Goal: Transaction & Acquisition: Purchase product/service

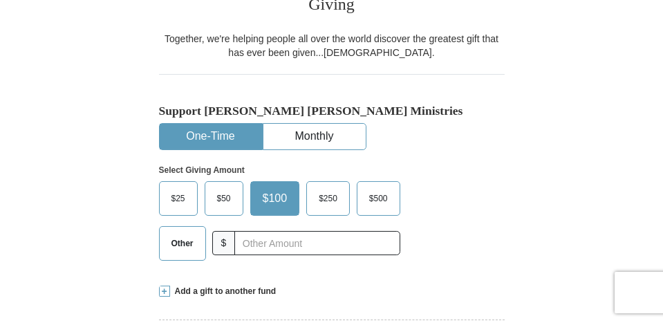
scroll to position [346, 0]
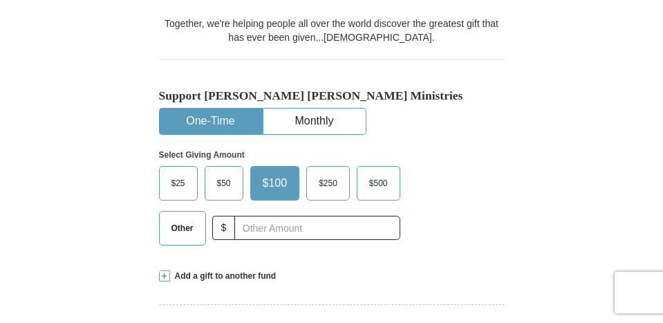
click at [174, 218] on span "Other" at bounding box center [183, 228] width 36 height 21
click at [0, 0] on input "Other" at bounding box center [0, 0] width 0 height 0
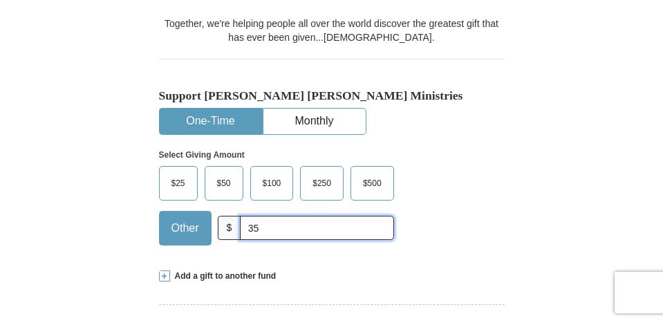
type input "35"
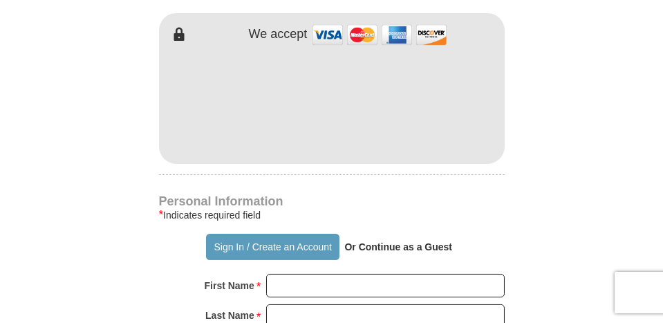
scroll to position [830, 0]
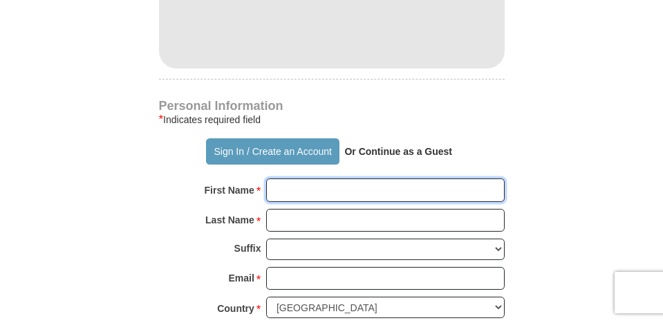
click at [284, 178] on input "First Name *" at bounding box center [385, 190] width 239 height 24
type input "[PERSON_NAME] and [PERSON_NAME]"
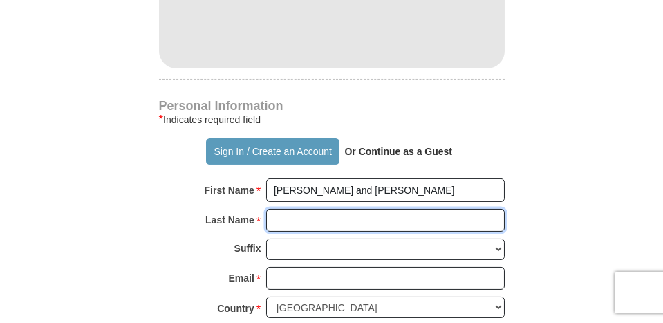
type input "[PERSON_NAME]"
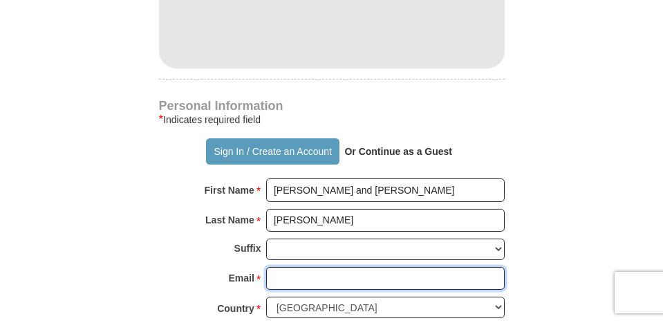
type input "[EMAIL_ADDRESS][DOMAIN_NAME]"
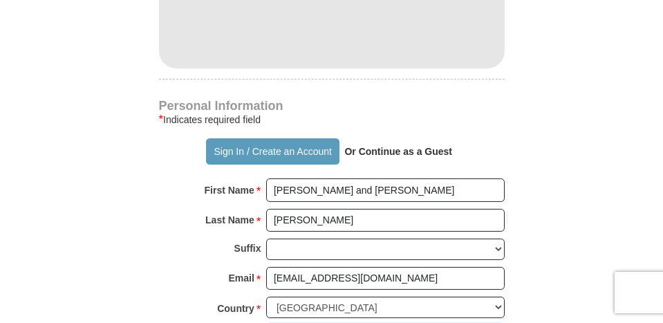
type input "[STREET_ADDRESS]"
type input "[GEOGRAPHIC_DATA]"
type input "19007"
type input "2156307103"
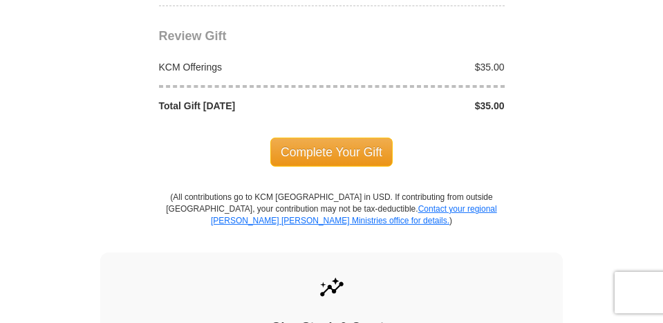
scroll to position [1522, 0]
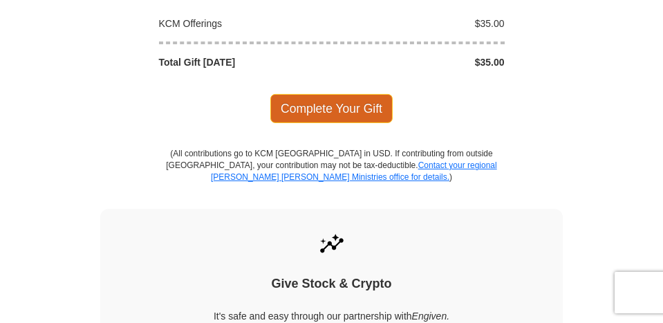
click at [343, 94] on span "Complete Your Gift" at bounding box center [332, 108] width 122 height 29
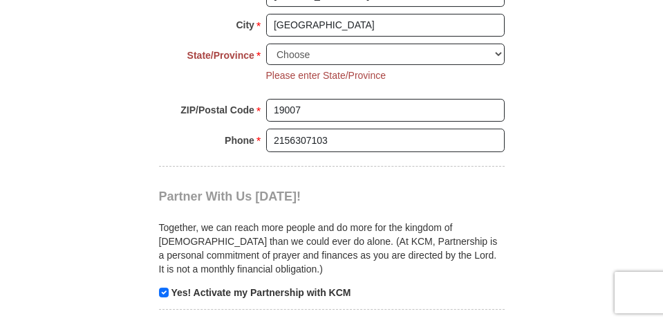
scroll to position [1133, 0]
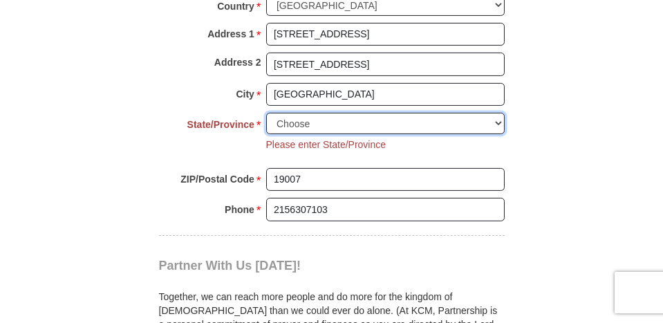
click at [455, 113] on select "Choose [US_STATE] [US_STATE] [US_STATE] [US_STATE] [US_STATE] Armed Forces Amer…" at bounding box center [385, 123] width 239 height 21
select select "PA"
click at [266, 113] on select "Choose [US_STATE] [US_STATE] [US_STATE] [US_STATE] [US_STATE] Armed Forces Amer…" at bounding box center [385, 123] width 239 height 21
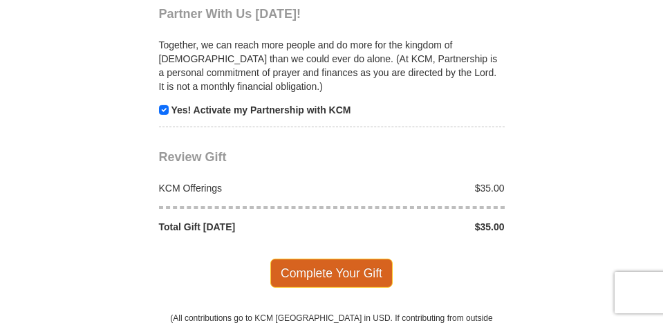
scroll to position [1409, 0]
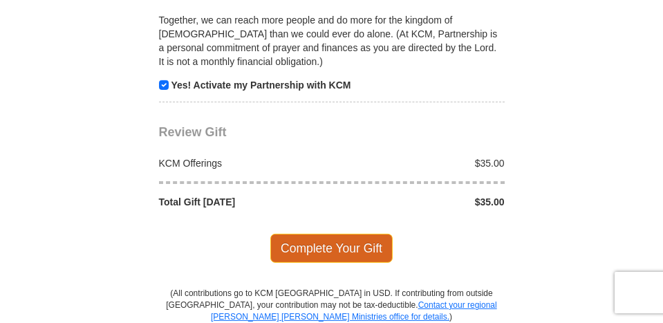
click at [375, 234] on span "Complete Your Gift" at bounding box center [332, 248] width 122 height 29
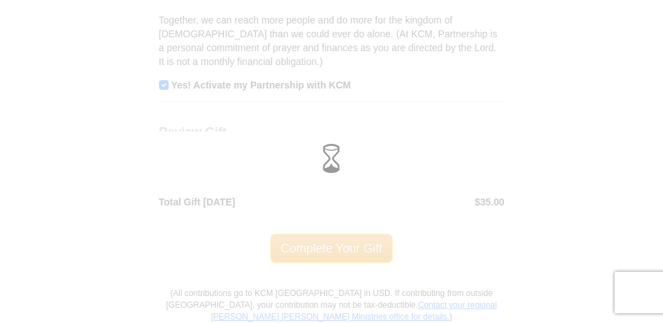
scroll to position [1382, 0]
